Goal: Task Accomplishment & Management: Complete application form

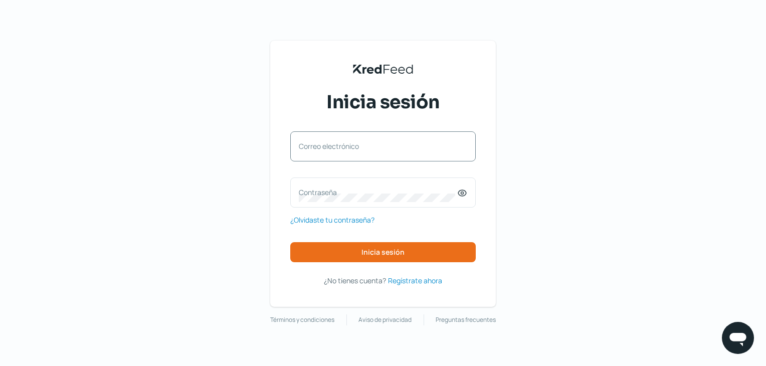
click at [379, 148] on label "Correo electrónico" at bounding box center [378, 146] width 158 height 10
click at [379, 148] on input "Correo electrónico" at bounding box center [383, 151] width 168 height 9
click at [433, 139] on div "Correo electrónico" at bounding box center [382, 146] width 185 height 30
paste input "[EMAIL_ADDRESS][PERSON_NAME][DOMAIN_NAME]"
type input "[EMAIL_ADDRESS][PERSON_NAME][DOMAIN_NAME]"
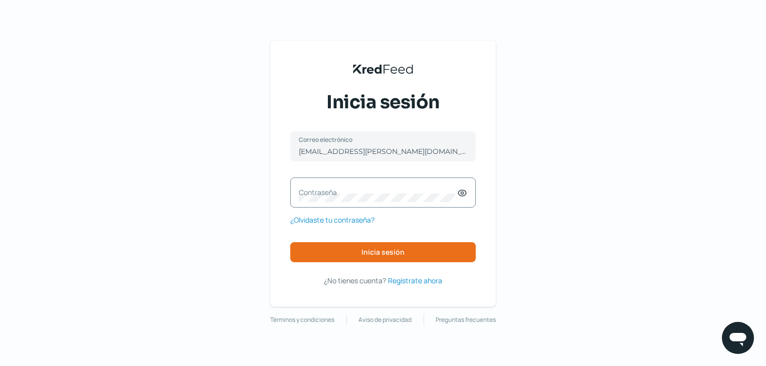
click at [404, 192] on label "Contraseña" at bounding box center [378, 192] width 158 height 10
click at [422, 249] on button "Inicia sesión" at bounding box center [382, 252] width 185 height 20
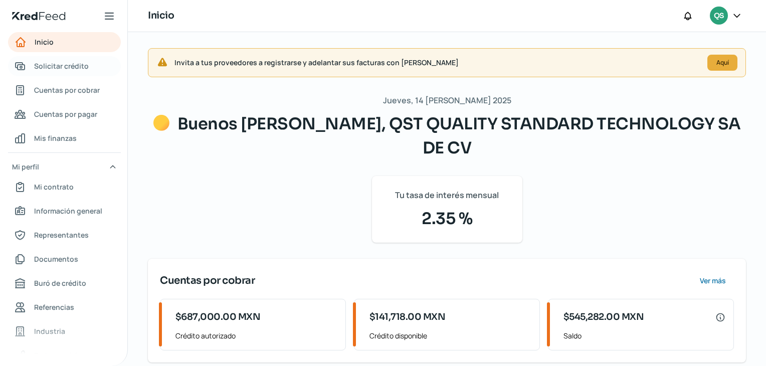
click at [82, 69] on span "Solicitar crédito" at bounding box center [61, 66] width 55 height 13
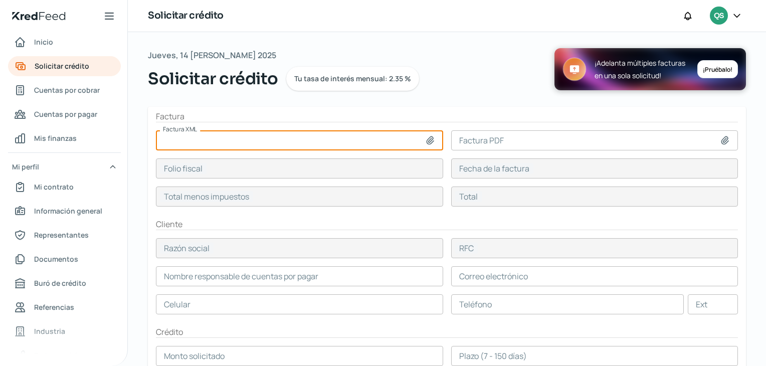
click at [204, 133] on input at bounding box center [299, 140] width 287 height 20
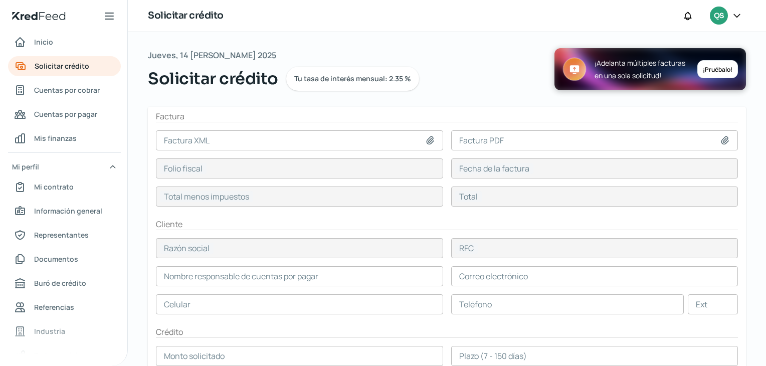
type input "C:\fakepath\TCH850701RM1_A_1463_20250804.xml"
type input "TCH850701RM1_A_1463_20250804.xml"
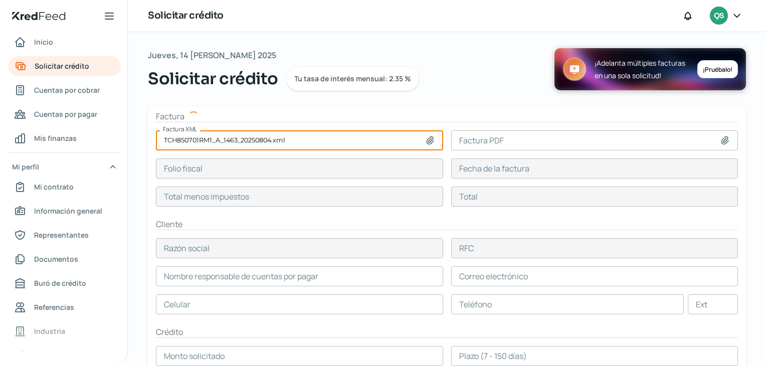
click at [484, 144] on input at bounding box center [594, 140] width 287 height 20
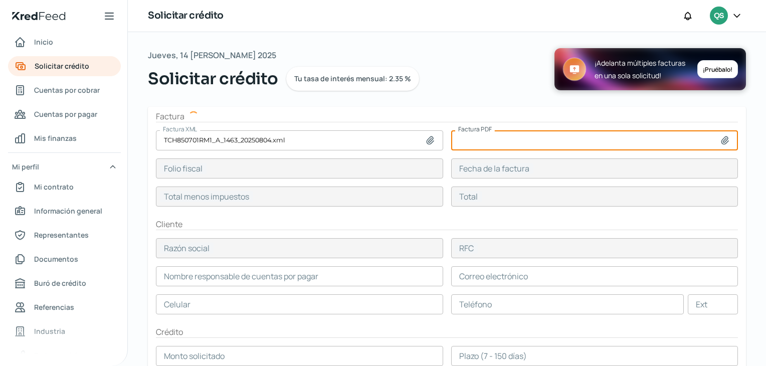
type input "1A129C09-5E7F-48EA-ACA5-40BC55F0599D"
type input "04 ago, 2025"
type input "141718"
type input "164392.88"
type input "TIENDAS CHEDRAUI"
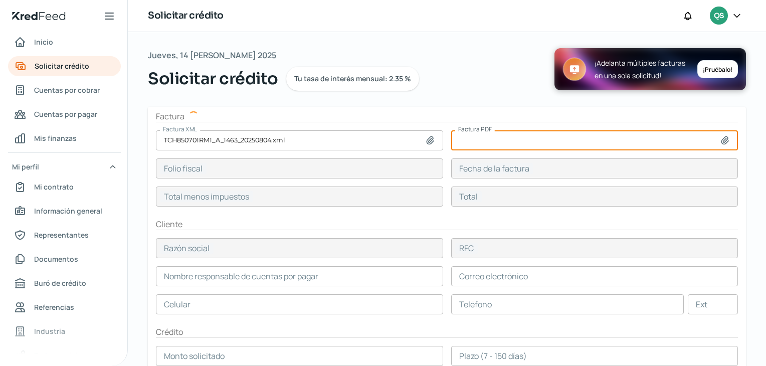
type input "TCH850701RM1"
type input "141718"
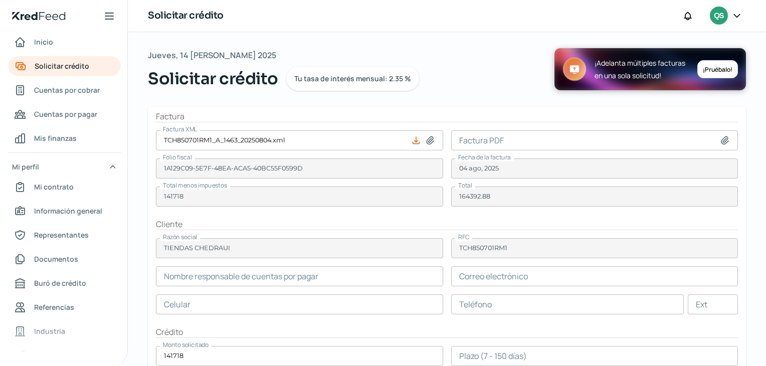
type input "[PERSON_NAME]"
type input "[EMAIL_ADDRESS][DOMAIN_NAME]"
type input "55 - 4899 - 2146"
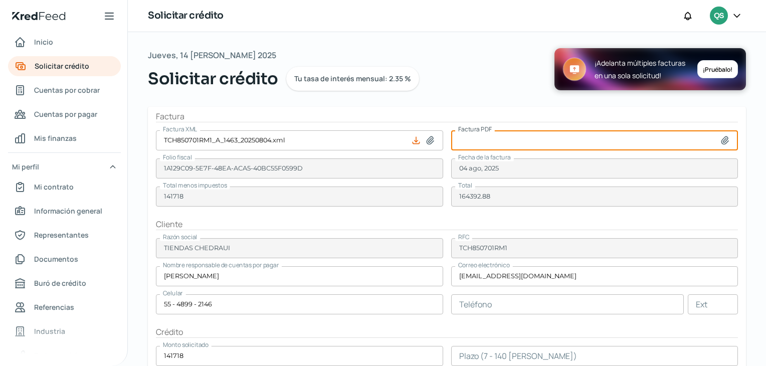
type input "C:\fakepath\TCH850701RM1_A_1463_20250804.pdf"
type input "TCH850701RM1_A_1463_20250804.pdf"
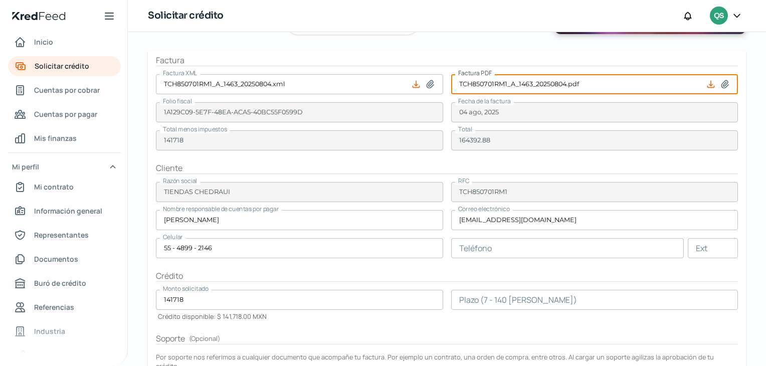
scroll to position [192, 0]
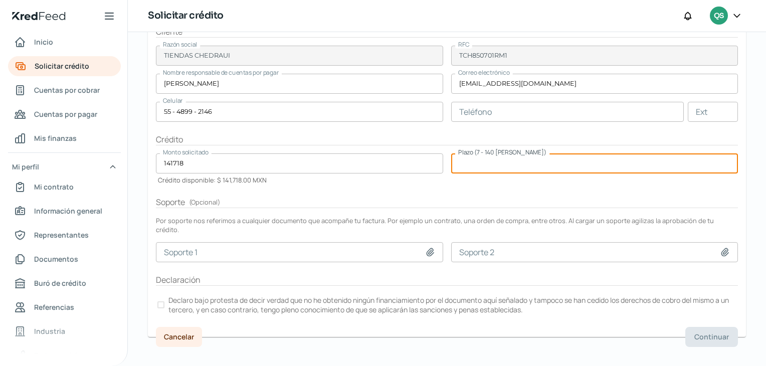
click at [485, 163] on input "number" at bounding box center [594, 163] width 287 height 20
type input "45"
click at [216, 295] on p "Declaro bajo protesta de decir verdad que no he obtenido ningún financiamiento …" at bounding box center [452, 304] width 568 height 19
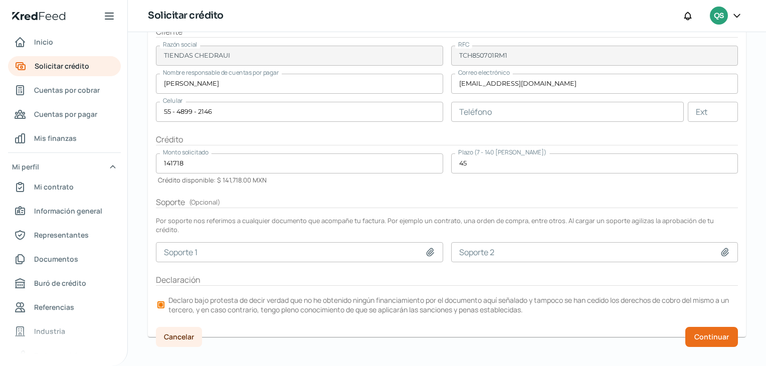
scroll to position [0, 0]
click at [713, 333] on span "Continuar" at bounding box center [711, 336] width 35 height 7
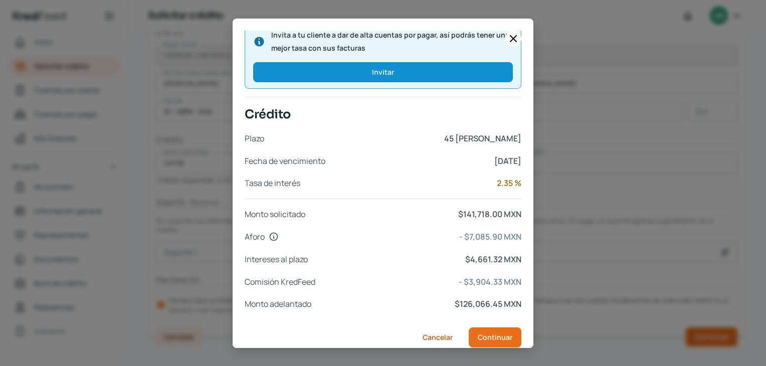
scroll to position [383, 0]
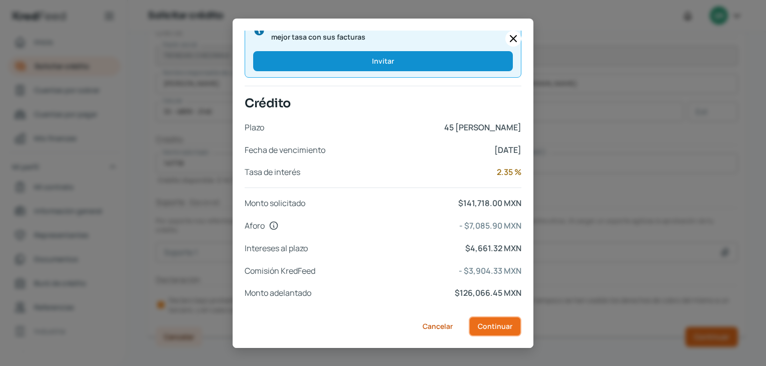
click at [500, 318] on button "Continuar" at bounding box center [494, 326] width 53 height 20
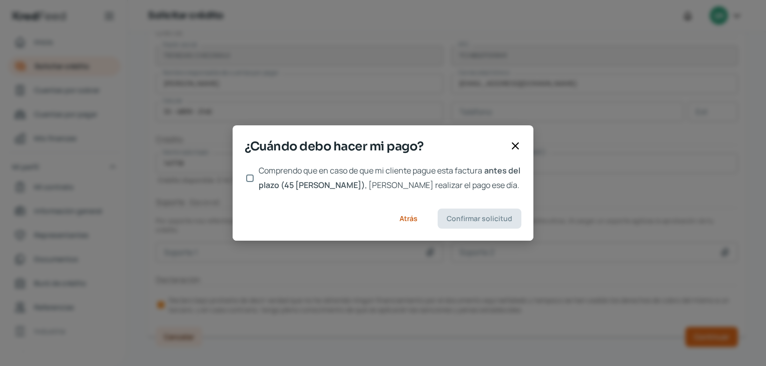
scroll to position [0, 0]
click at [255, 176] on div at bounding box center [249, 178] width 10 height 10
click at [249, 177] on input "Comprendo que en caso de que mi cliente pague esta factura antes del plazo (45 …" at bounding box center [250, 178] width 8 height 8
checkbox input "true"
click at [467, 218] on span "Confirmar solicitud" at bounding box center [479, 218] width 66 height 7
